Goal: Information Seeking & Learning: Learn about a topic

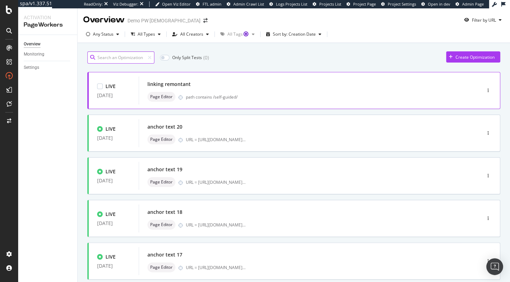
scroll to position [9, 0]
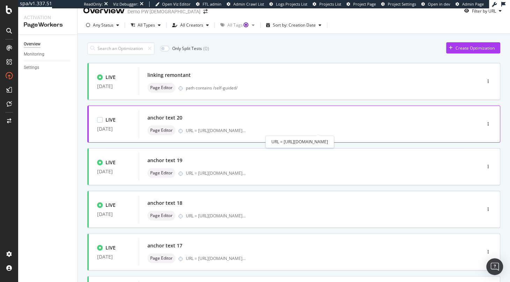
click at [201, 132] on div "URL = [URL][DOMAIN_NAME] ..." at bounding box center [216, 131] width 60 height 6
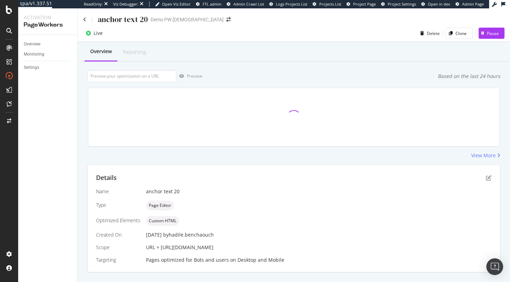
scroll to position [28, 0]
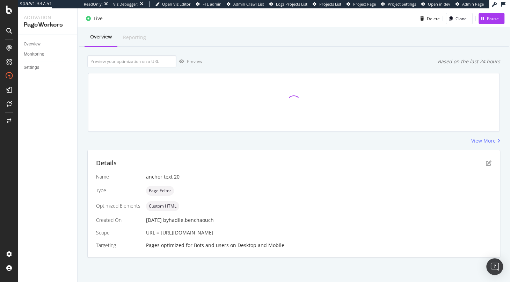
drag, startPoint x: 160, startPoint y: 220, endPoint x: 186, endPoint y: 230, distance: 28.2
click at [186, 230] on div "URL = [URL][DOMAIN_NAME]" at bounding box center [319, 232] width 346 height 7
copy span "[URL][DOMAIN_NAME]"
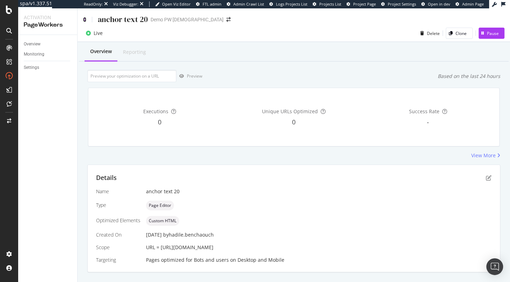
click at [84, 20] on icon at bounding box center [84, 19] width 3 height 5
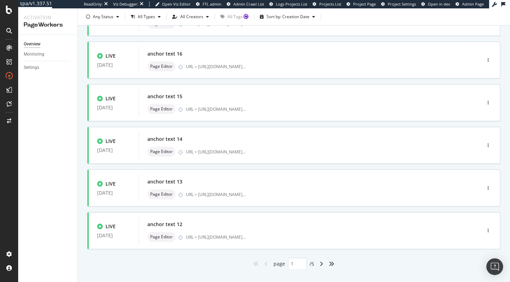
scroll to position [255, 0]
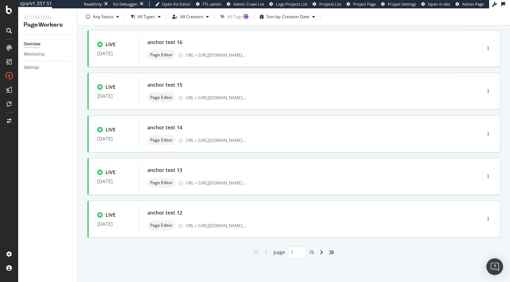
click at [324, 251] on div "angle-right" at bounding box center [321, 252] width 9 height 11
click at [322, 253] on icon "angle-right" at bounding box center [321, 253] width 3 height 6
type input "3"
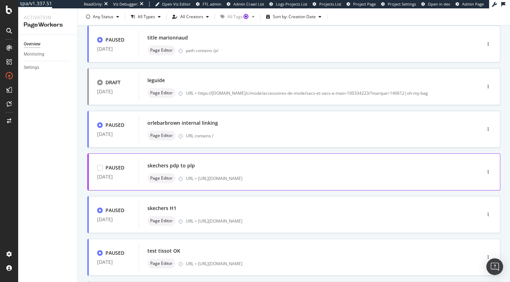
scroll to position [90, 0]
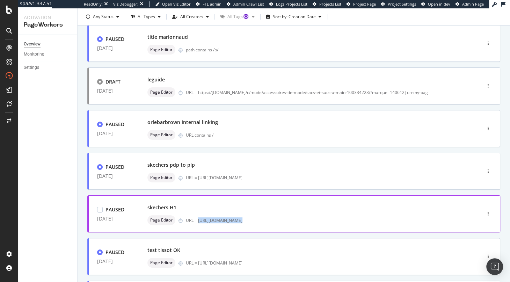
drag, startPoint x: 199, startPoint y: 220, endPoint x: 349, endPoint y: 220, distance: 150.3
click at [349, 220] on div "URL = [URL][DOMAIN_NAME]" at bounding box center [319, 220] width 266 height 6
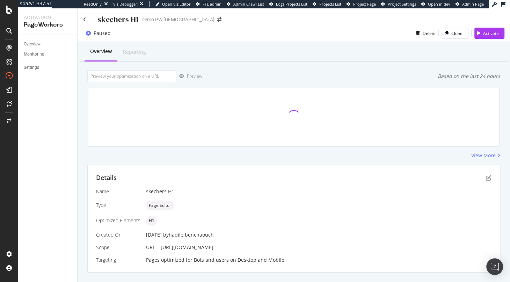
scroll to position [14, 0]
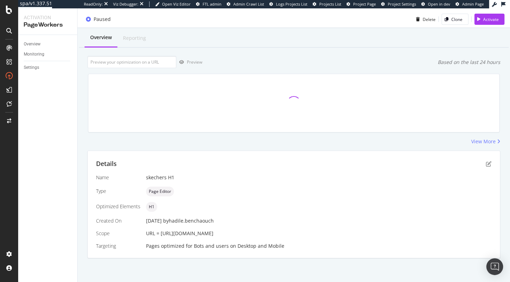
drag, startPoint x: 161, startPoint y: 236, endPoint x: 306, endPoint y: 234, distance: 145.4
click at [306, 234] on div "URL = [URL][DOMAIN_NAME]" at bounding box center [319, 233] width 346 height 7
copy span "[URL][DOMAIN_NAME]"
click at [477, 19] on div "button" at bounding box center [479, 19] width 9 height 4
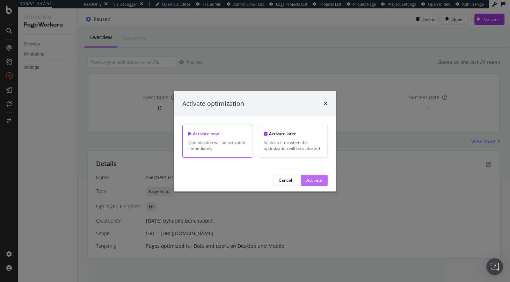
click at [318, 176] on div "Activate" at bounding box center [315, 180] width 16 height 10
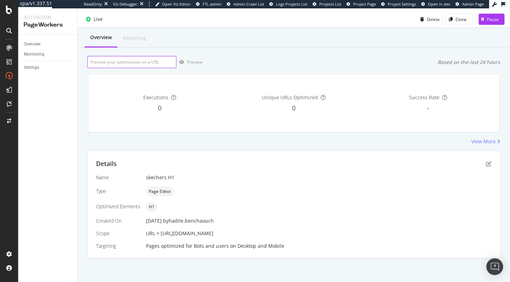
click at [120, 58] on input "url" at bounding box center [131, 62] width 89 height 12
paste input "[URL][DOMAIN_NAME]"
type input "[URL][DOMAIN_NAME]"
click at [185, 62] on div "button" at bounding box center [182, 62] width 10 height 4
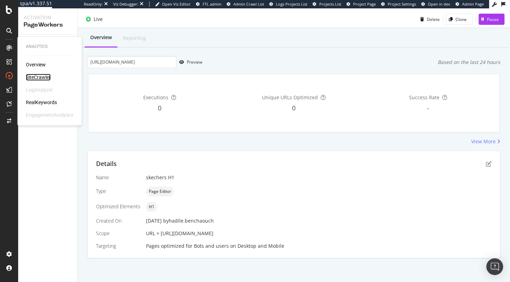
click at [46, 78] on div "SiteCrawler" at bounding box center [38, 77] width 25 height 7
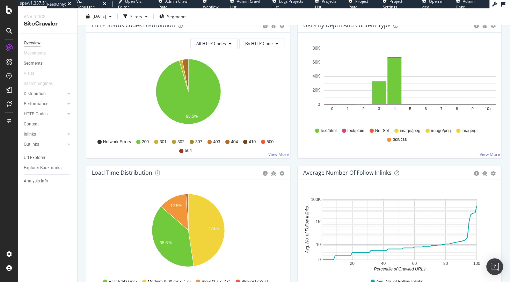
scroll to position [391, 0]
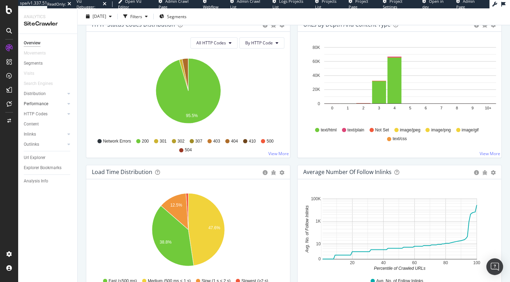
click at [59, 105] on div at bounding box center [61, 103] width 7 height 7
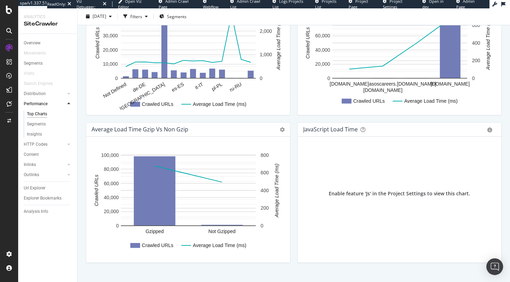
scroll to position [455, 0]
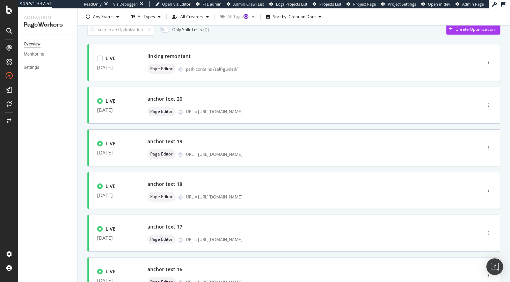
scroll to position [26, 0]
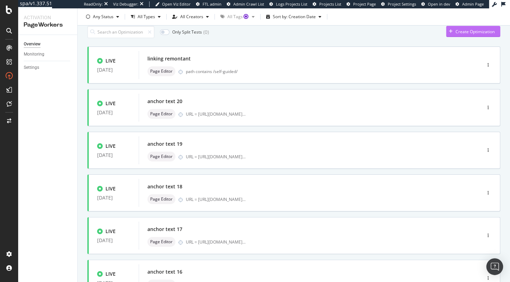
click at [453, 30] on div "button" at bounding box center [450, 31] width 9 height 4
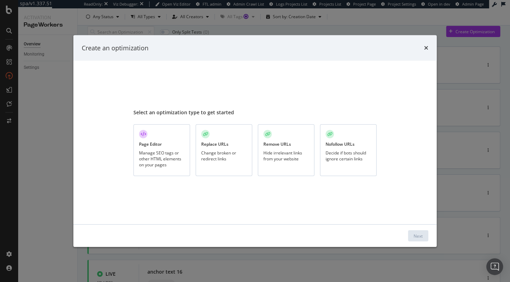
click at [294, 157] on div "Hide irrelevant links from your website" at bounding box center [286, 156] width 45 height 12
click at [415, 237] on div "Next" at bounding box center [418, 236] width 9 height 6
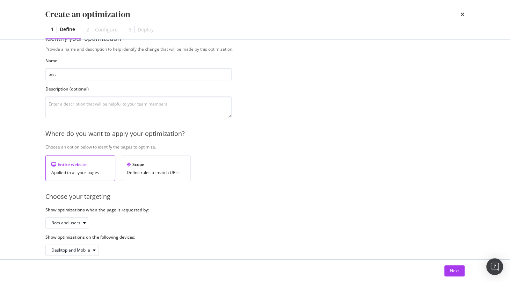
scroll to position [29, 0]
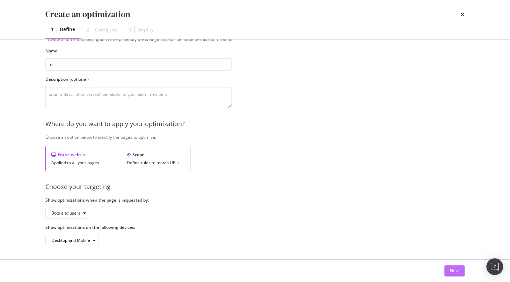
type input "test"
click at [454, 269] on div "Next" at bounding box center [454, 271] width 9 height 6
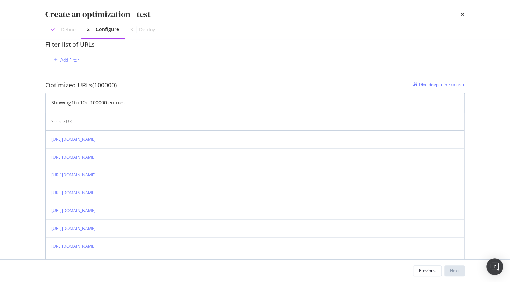
scroll to position [0, 0]
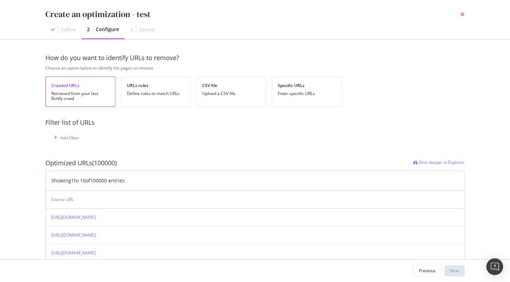
click at [464, 14] on icon "times" at bounding box center [463, 15] width 4 height 6
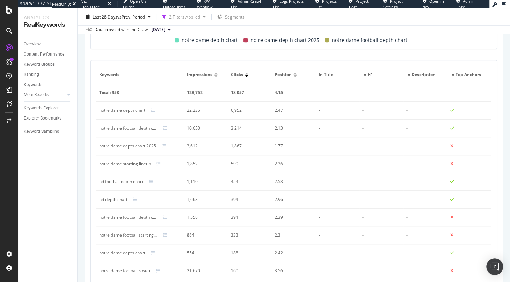
scroll to position [303, 0]
click at [37, 76] on div "Ranking" at bounding box center [31, 74] width 15 height 7
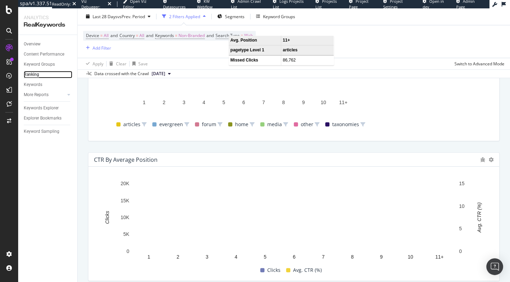
scroll to position [704, 0]
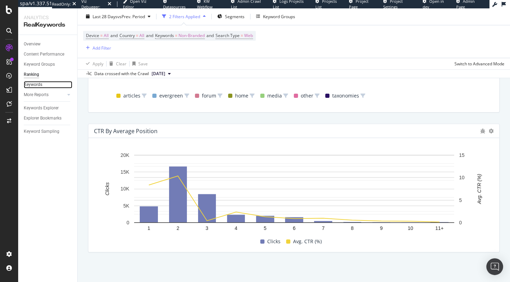
click at [57, 85] on link "Keywords" at bounding box center [48, 84] width 49 height 7
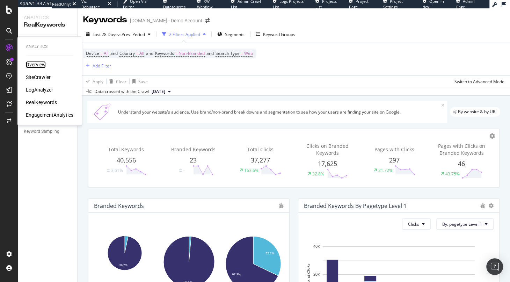
click at [38, 66] on div "Overview" at bounding box center [36, 64] width 20 height 7
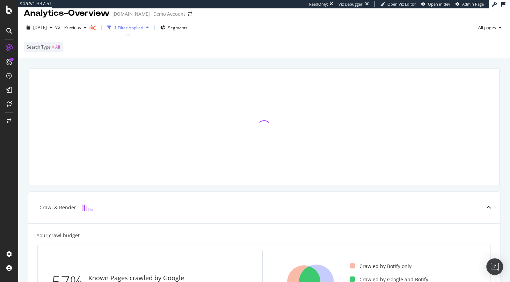
scroll to position [9, 0]
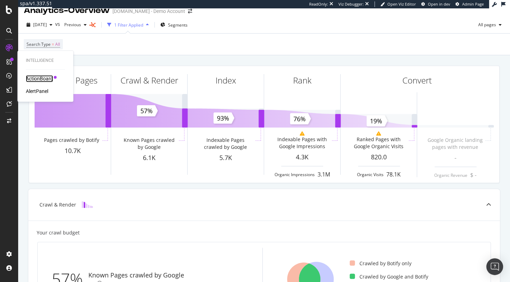
click at [39, 78] on div "ActionBoard" at bounding box center [39, 78] width 27 height 7
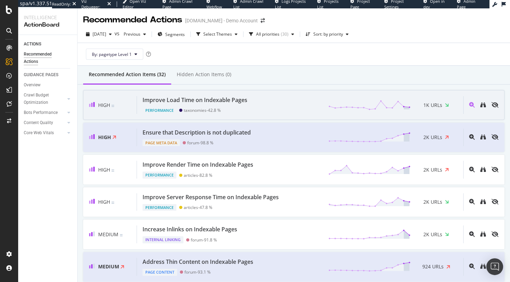
click at [199, 101] on div "Improve Load Time on Indexable Pages" at bounding box center [195, 100] width 105 height 8
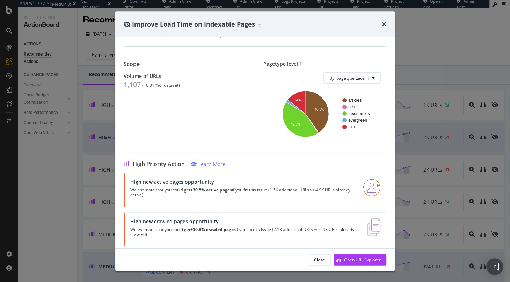
scroll to position [54, 0]
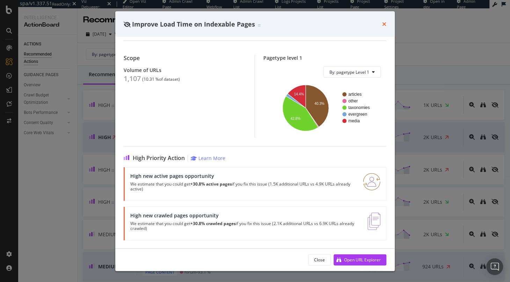
click at [385, 24] on icon "times" at bounding box center [384, 24] width 4 height 6
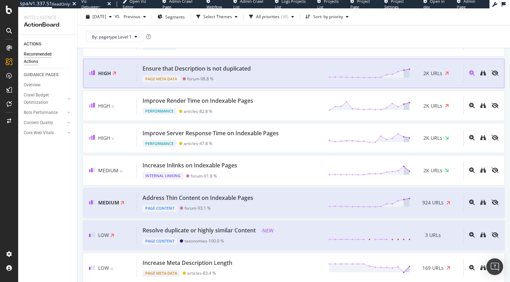
scroll to position [66, 0]
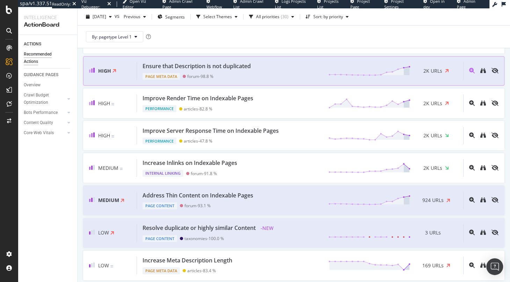
click at [202, 67] on div "Ensure that Description is not duplicated" at bounding box center [197, 66] width 108 height 8
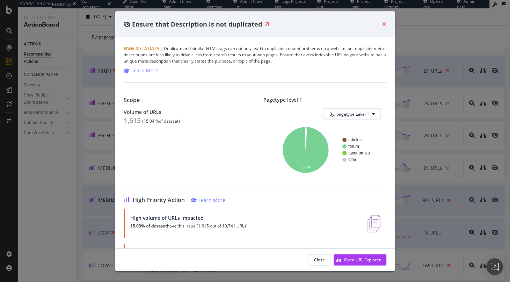
click at [385, 25] on icon "times" at bounding box center [384, 24] width 4 height 6
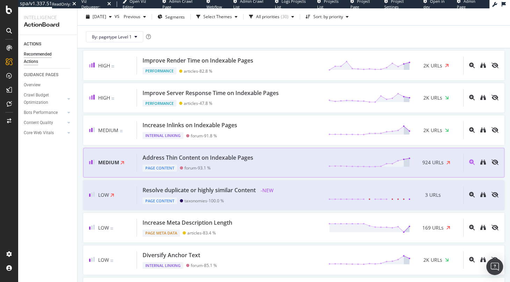
scroll to position [113, 0]
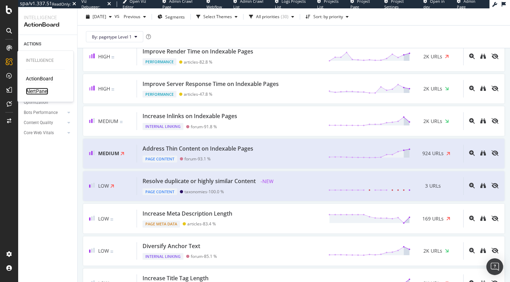
click at [39, 91] on div "AlertPanel" at bounding box center [37, 91] width 22 height 7
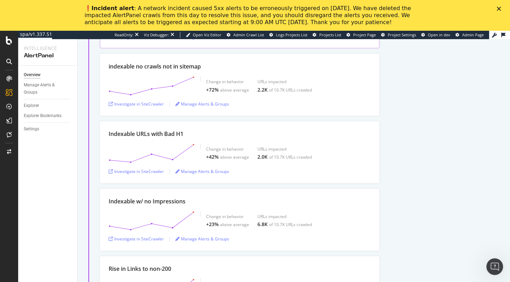
scroll to position [161, 0]
